Goal: Task Accomplishment & Management: Manage account settings

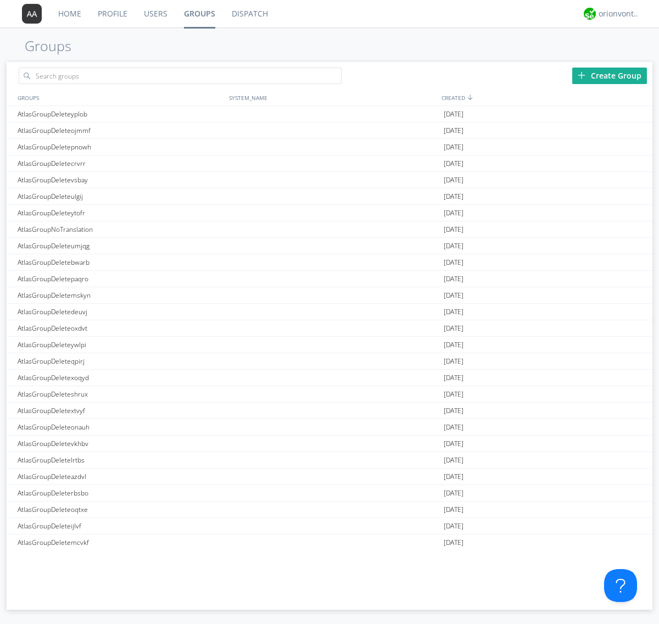
click at [610, 75] on div "Create Group" at bounding box center [610, 76] width 75 height 16
click at [199, 14] on link "Groups" at bounding box center [200, 13] width 48 height 27
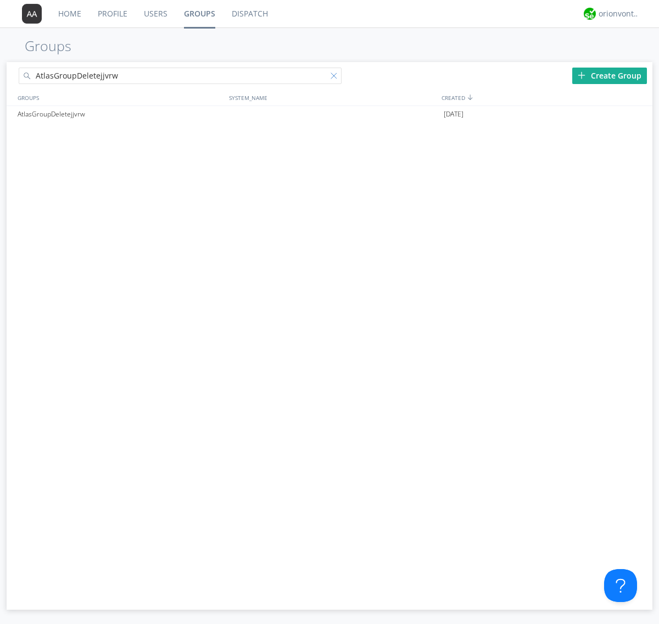
type input "AtlasGroupDeletejjvrw"
click at [336, 77] on div at bounding box center [336, 78] width 11 height 11
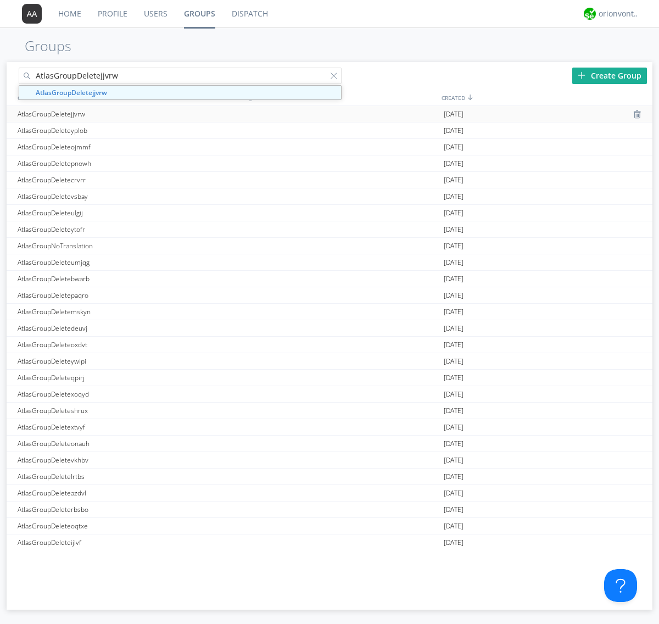
type input "AtlasGroupDeletejjvrw"
click at [120, 114] on div "AtlasGroupDeletejjvrw" at bounding box center [121, 114] width 212 height 16
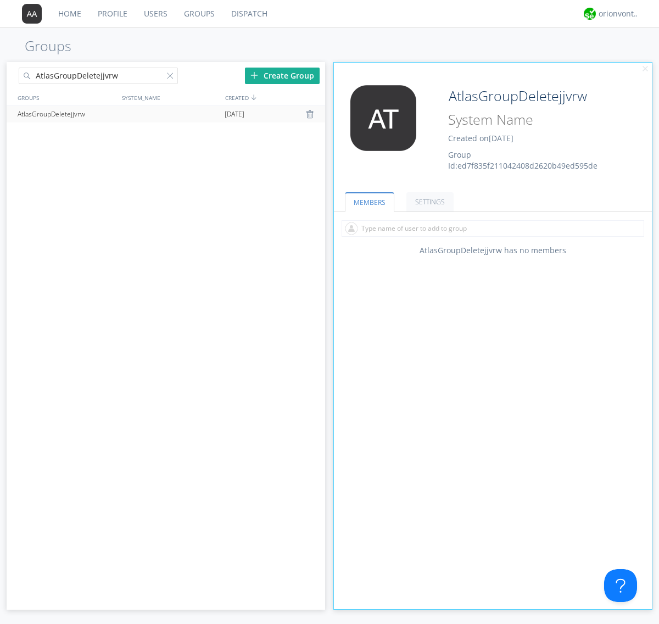
click at [429, 202] on link "SETTINGS" at bounding box center [430, 201] width 47 height 19
click at [311, 114] on div at bounding box center [311, 114] width 11 height 9
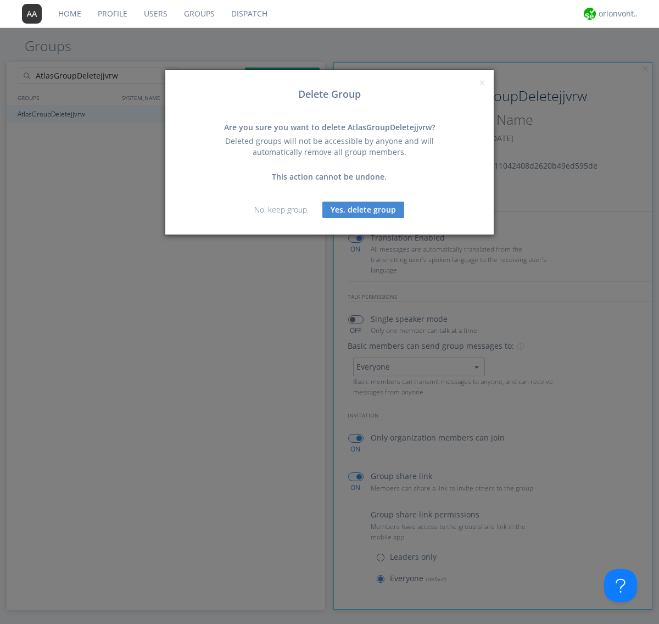
click at [364, 209] on button "Yes, delete group" at bounding box center [364, 210] width 82 height 16
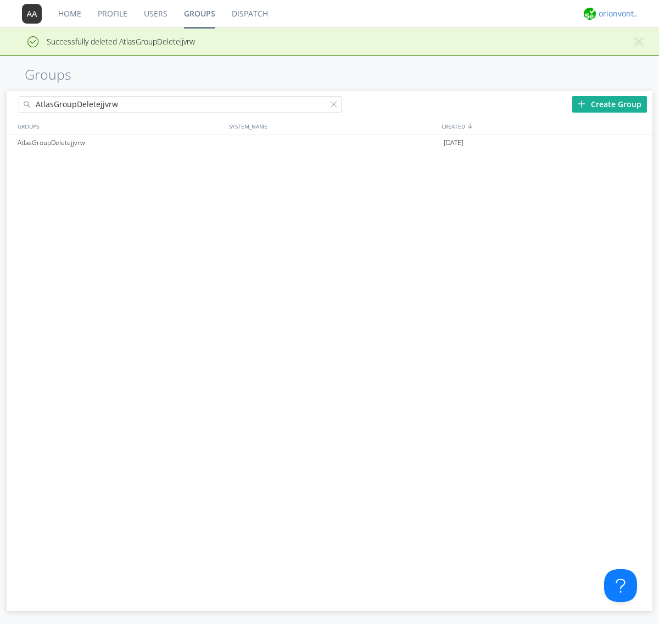
click at [617, 14] on div "orionvontas+atlas+automation+org2" at bounding box center [619, 13] width 41 height 11
